Goal: Task Accomplishment & Management: Use online tool/utility

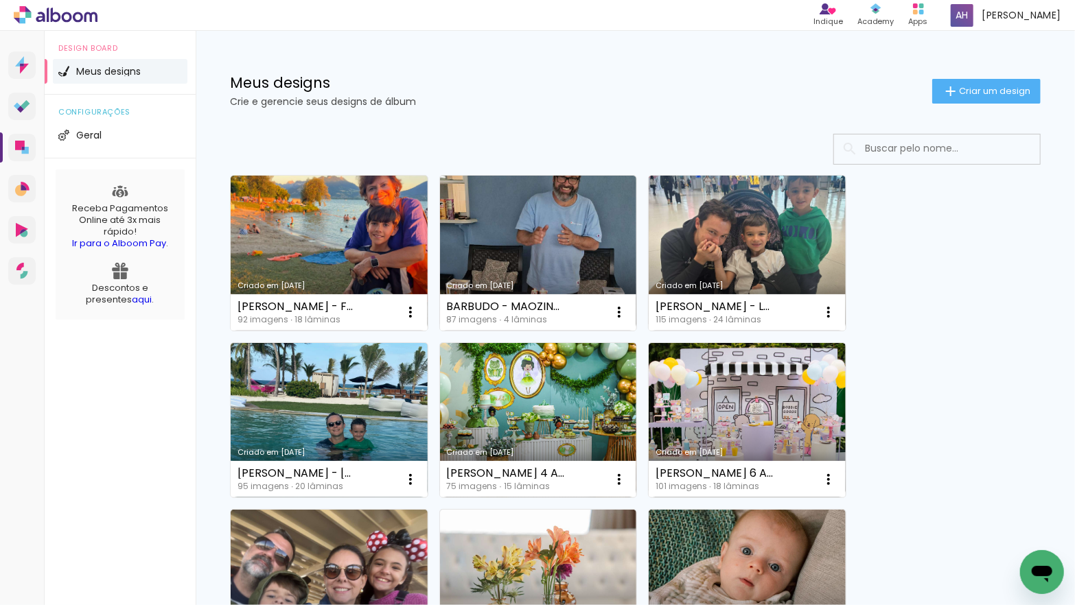
click at [751, 240] on link "Criado em [DATE]" at bounding box center [747, 253] width 197 height 155
